Goal: Transaction & Acquisition: Book appointment/travel/reservation

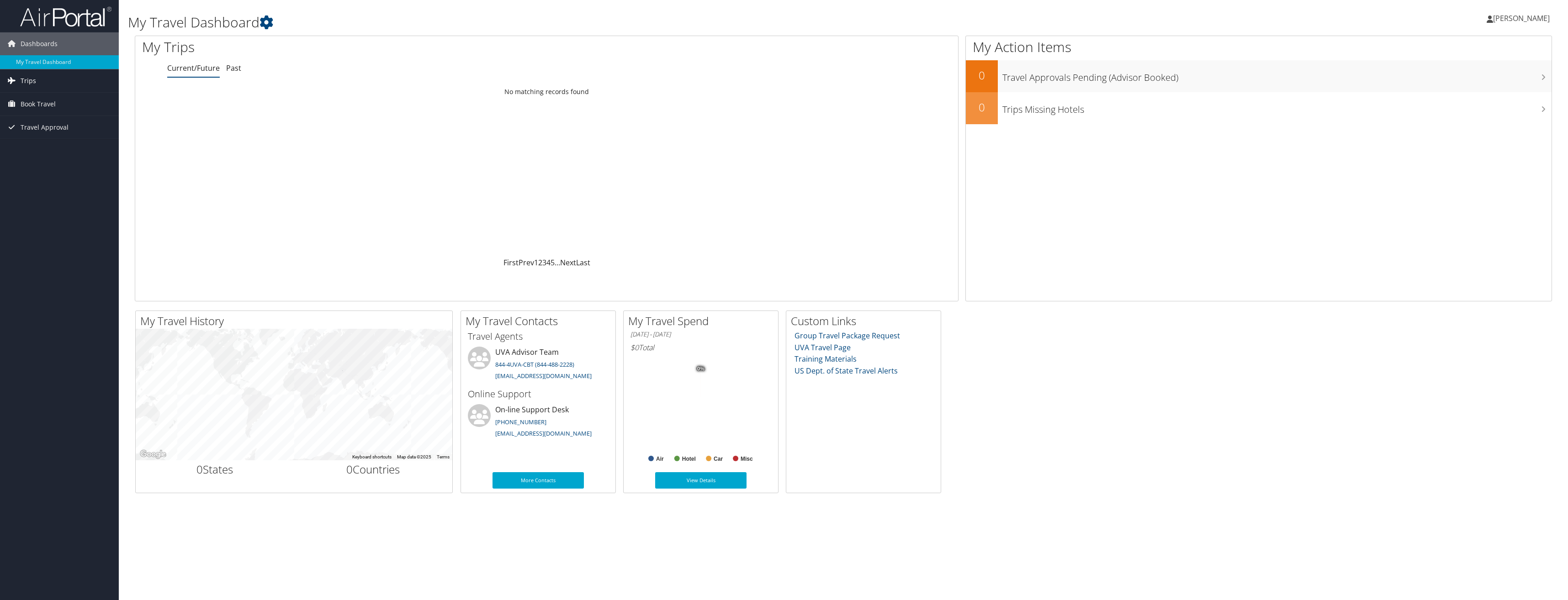
click at [37, 75] on link "Trips" at bounding box center [59, 81] width 119 height 23
click at [45, 148] on span "Book Travel" at bounding box center [38, 145] width 35 height 23
click at [55, 191] on link "Book/Manage Online Trips" at bounding box center [59, 191] width 119 height 14
